Goal: Check status: Check status

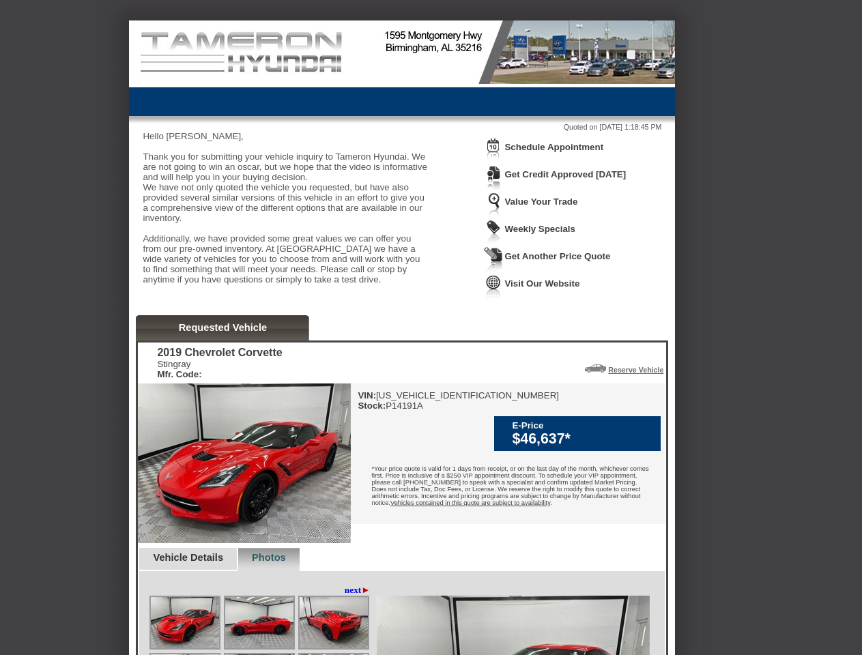
click at [494, 160] on img at bounding box center [493, 150] width 19 height 25
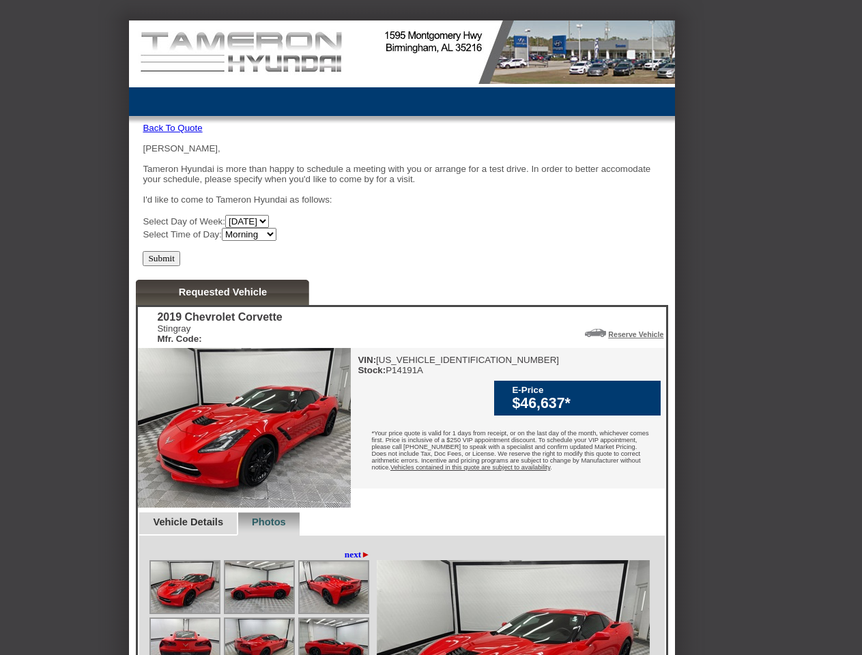
click at [562, 148] on div "[PERSON_NAME] Hyundai is more than happy to schedule a meeting with you or arra…" at bounding box center [402, 192] width 519 height 98
click at [223, 355] on div "2019 Chevrolet Corvette Stingray Mfr. Code: Reserve Vehicle Reserve This Vehicl…" at bounding box center [402, 544] width 528 height 474
click at [586, 396] on div "VIN: [US_VEHICLE_IDENTIFICATION_NUMBER] Stock: P14191A E-Price $46,637* Vehicle…" at bounding box center [508, 418] width 314 height 141
click at [631, 396] on div "VIN: [US_VEHICLE_IDENTIFICATION_NUMBER] Stock: P14191A E-Price $46,637* Vehicle…" at bounding box center [508, 418] width 314 height 141
click at [195, 587] on img at bounding box center [185, 587] width 68 height 51
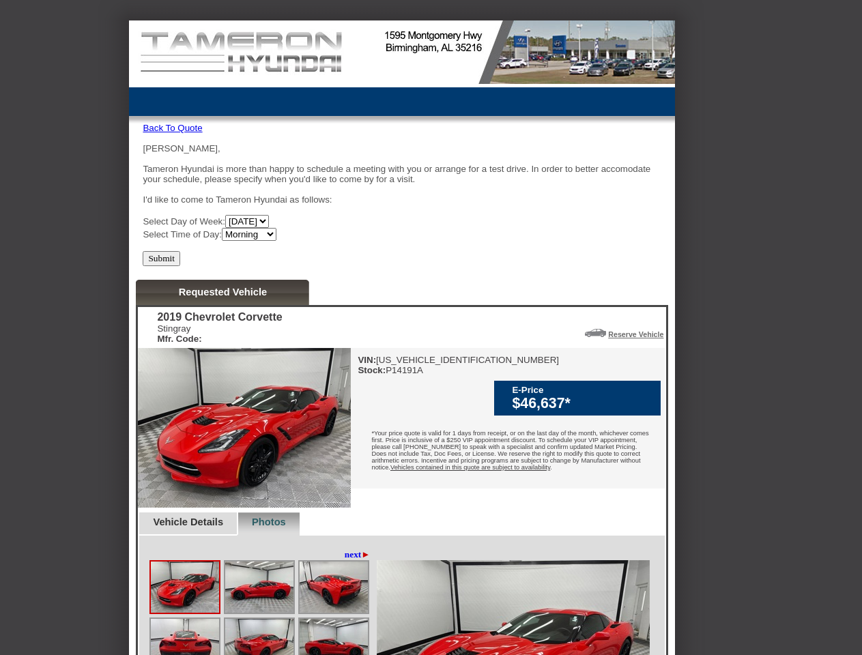
click at [284, 587] on img at bounding box center [259, 587] width 68 height 51
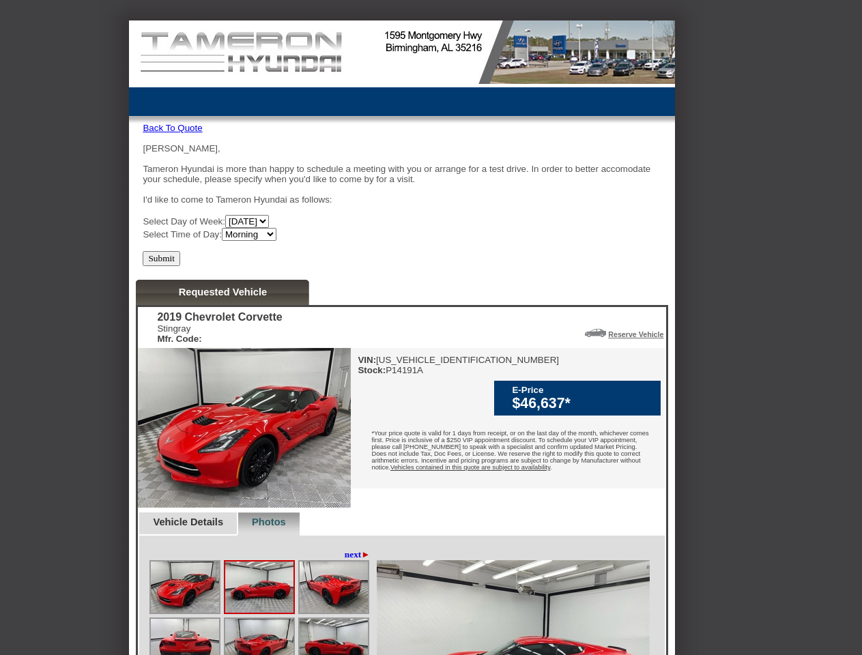
click at [352, 613] on img at bounding box center [334, 587] width 68 height 51
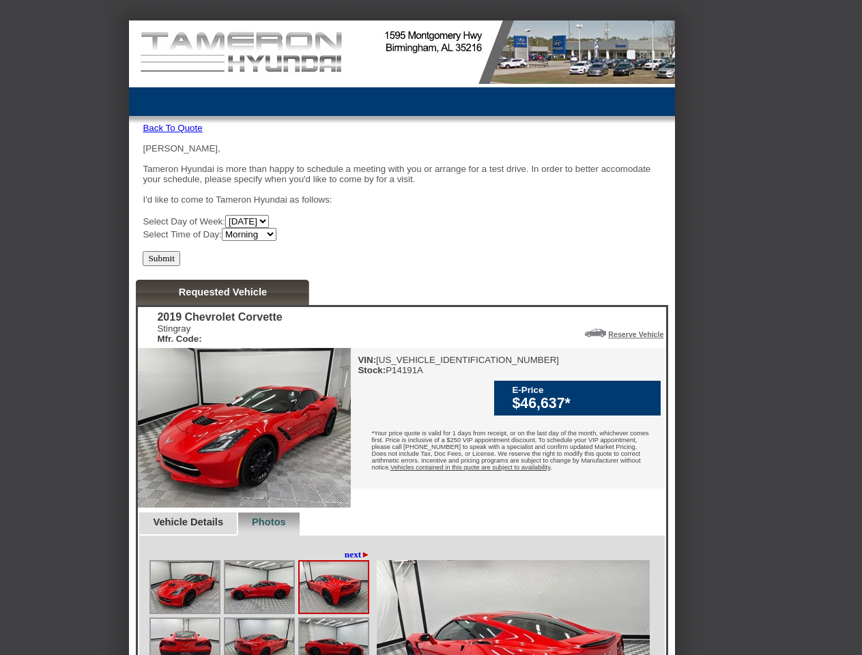
click at [185, 641] on img at bounding box center [185, 644] width 68 height 51
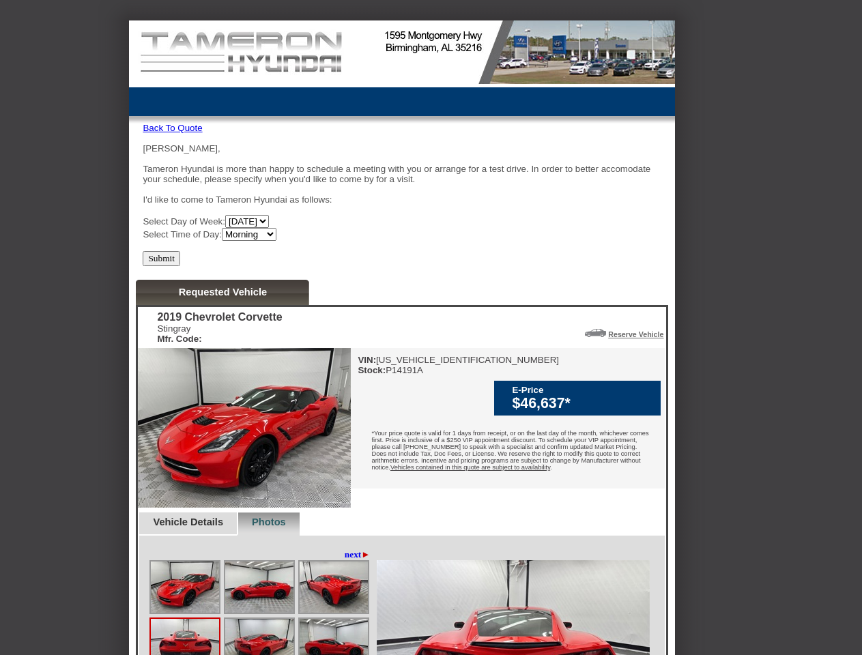
click at [259, 641] on img at bounding box center [259, 644] width 68 height 51
